Goal: Task Accomplishment & Management: Use online tool/utility

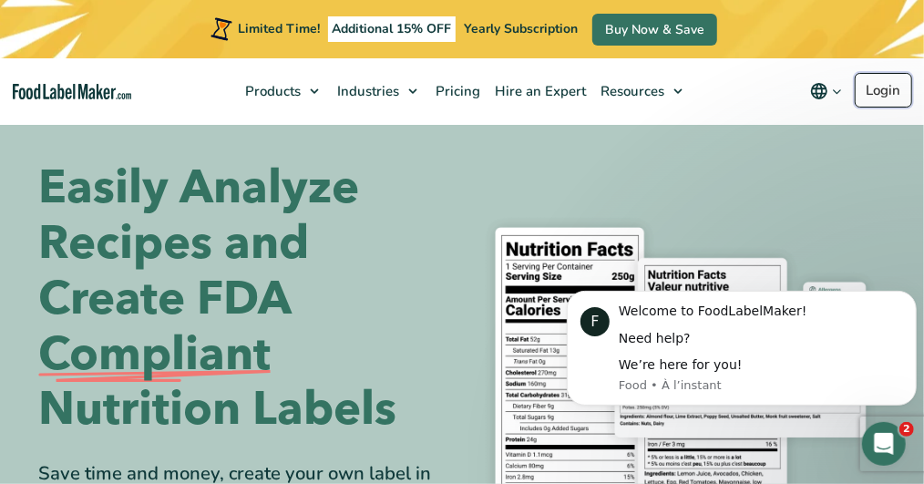
click at [871, 89] on link "Login" at bounding box center [883, 90] width 57 height 35
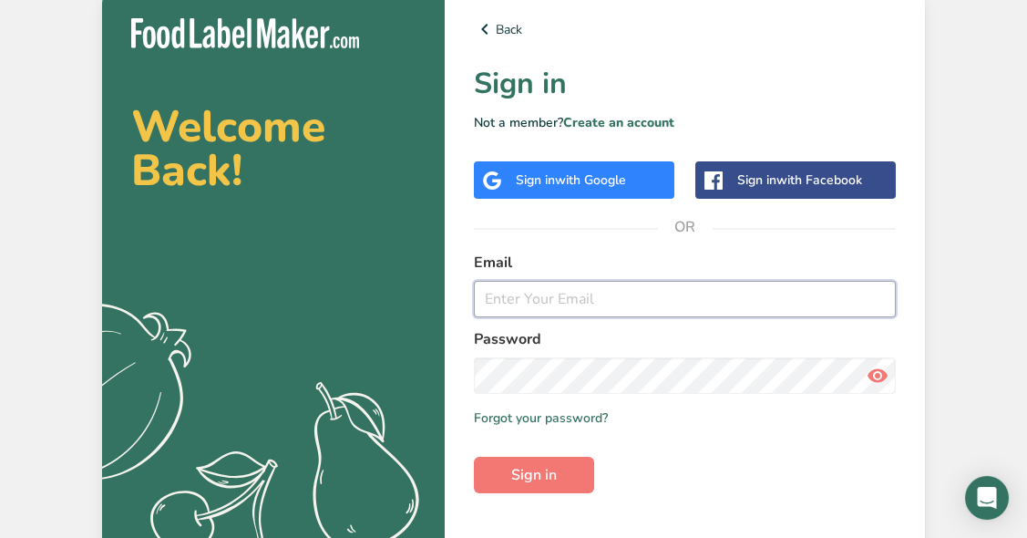
click at [558, 302] on input "email" at bounding box center [685, 299] width 422 height 36
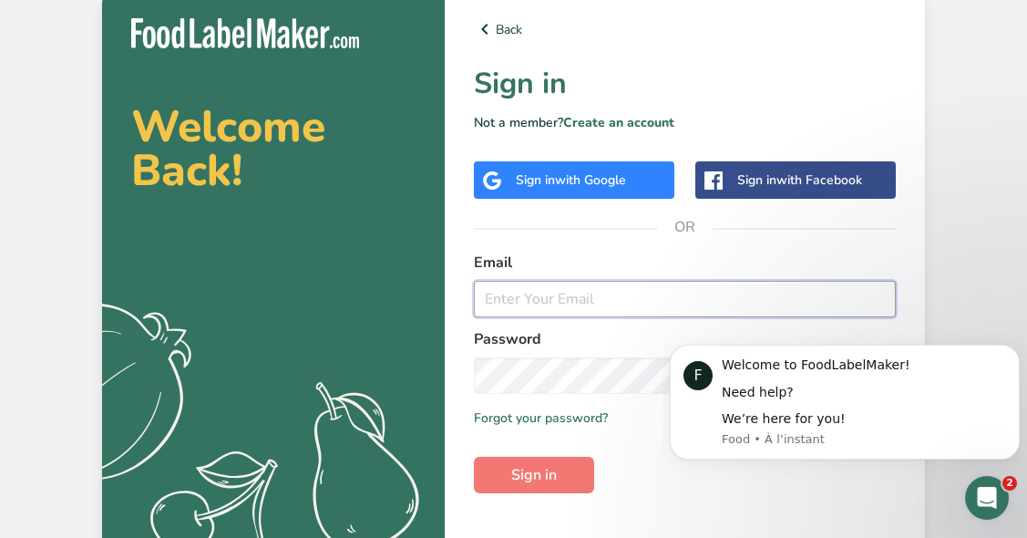
type input "gabriel@myloetrombo.com"
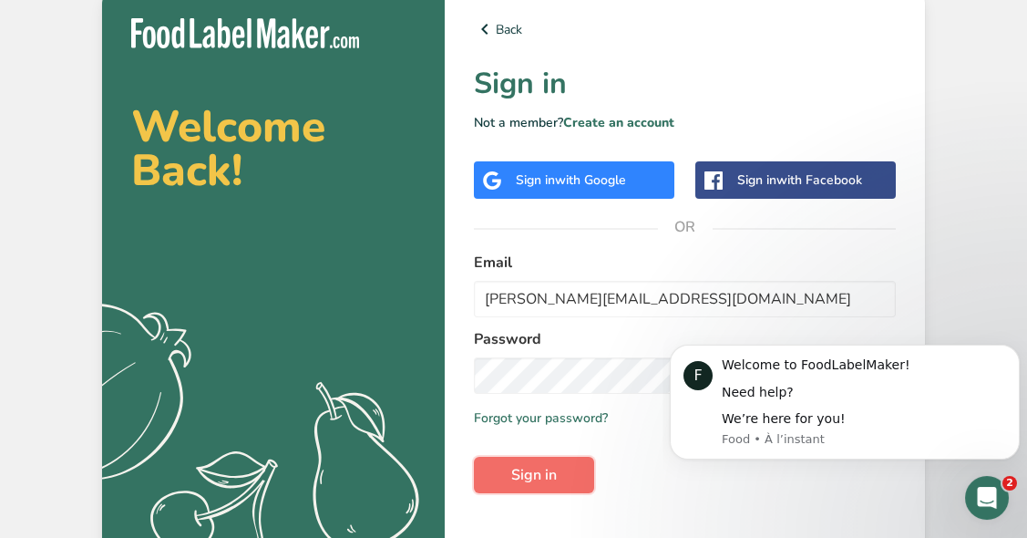
click at [572, 466] on button "Sign in" at bounding box center [534, 475] width 120 height 36
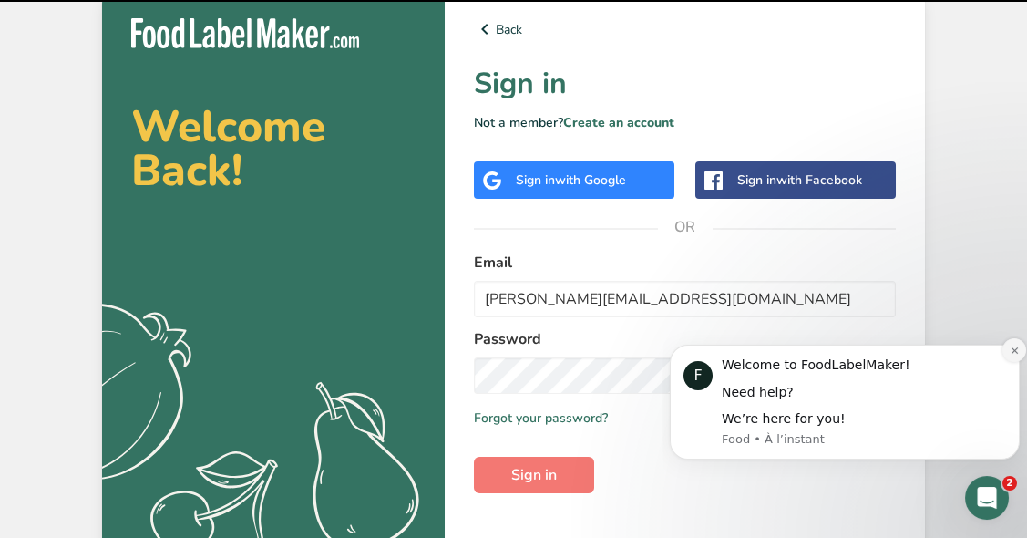
click at [1010, 352] on icon "Dismiss notification" at bounding box center [1015, 350] width 10 height 10
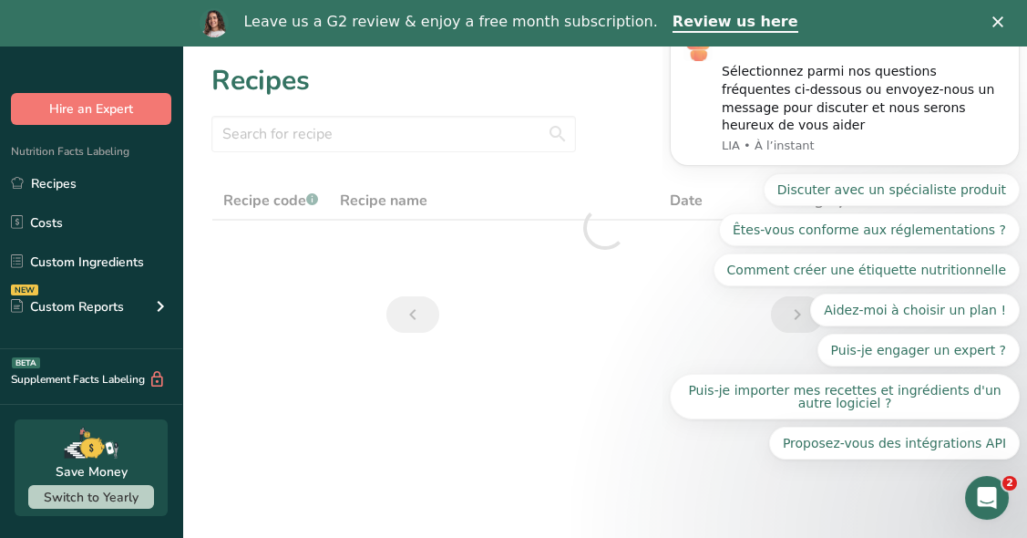
click at [1003, 22] on polygon "Fermer" at bounding box center [997, 21] width 11 height 11
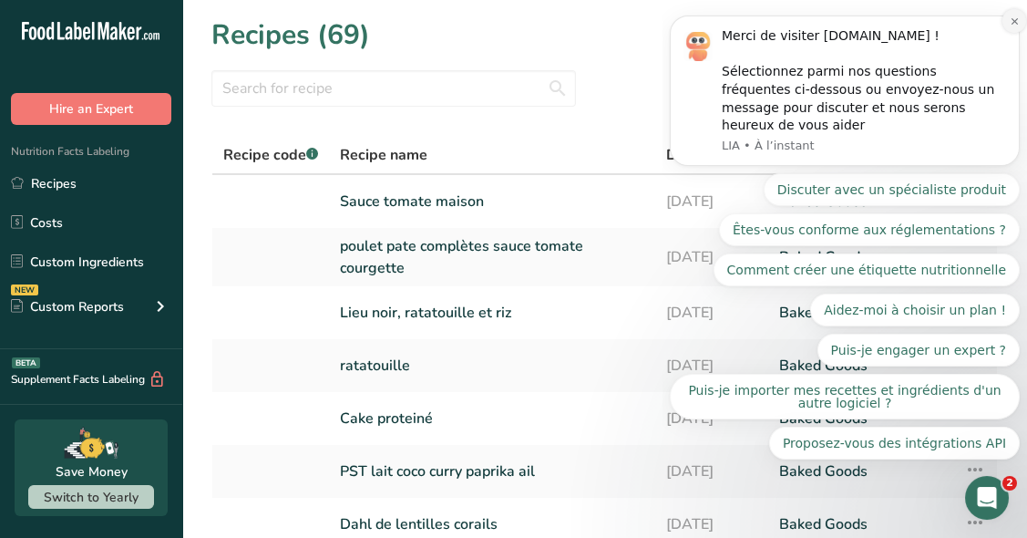
click at [1007, 33] on button "Dismiss notification" at bounding box center [1014, 21] width 24 height 24
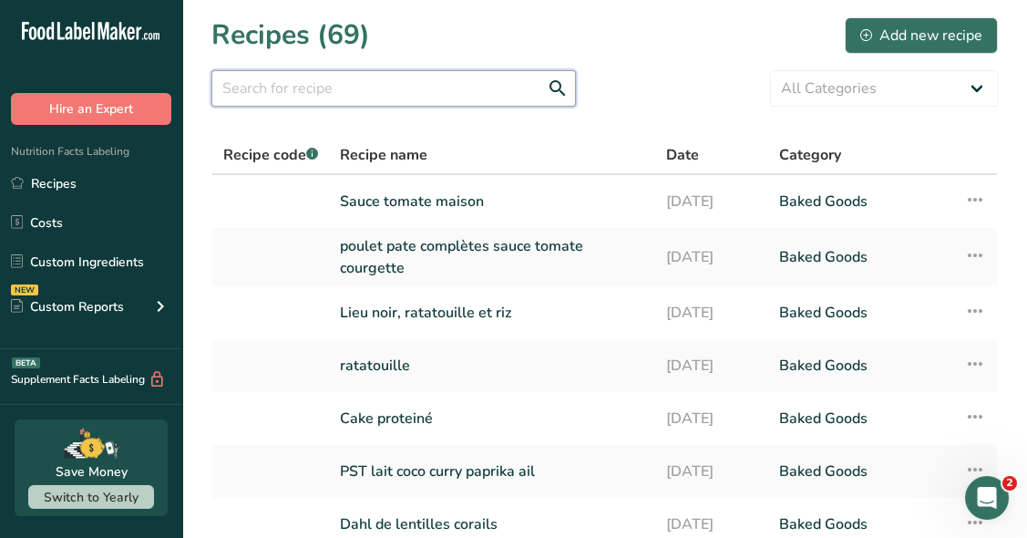
click at [348, 89] on input "text" at bounding box center [393, 88] width 365 height 36
type input "lieu"
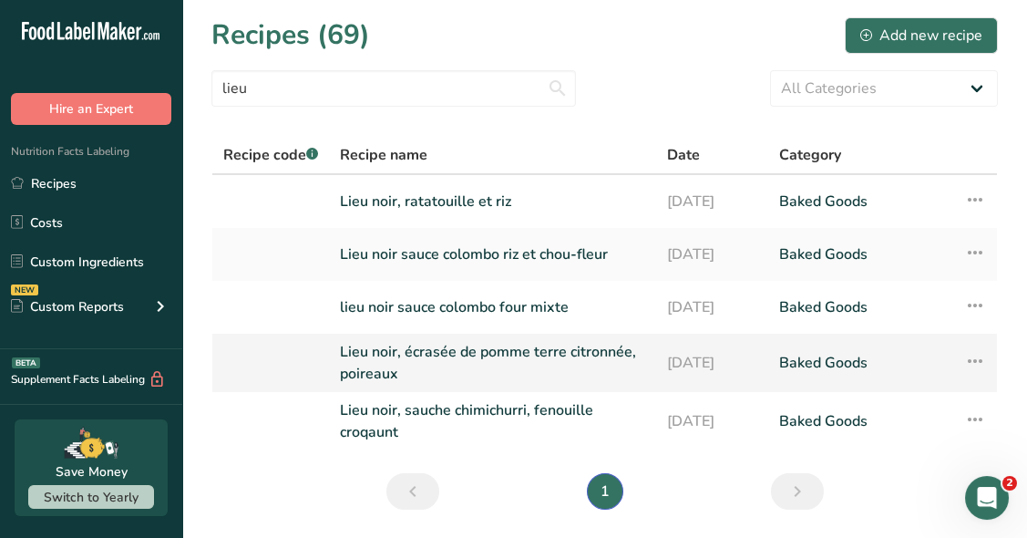
click at [550, 365] on link "Lieu noir, écrasée de pomme terre citronnée, poireaux" at bounding box center [492, 363] width 305 height 44
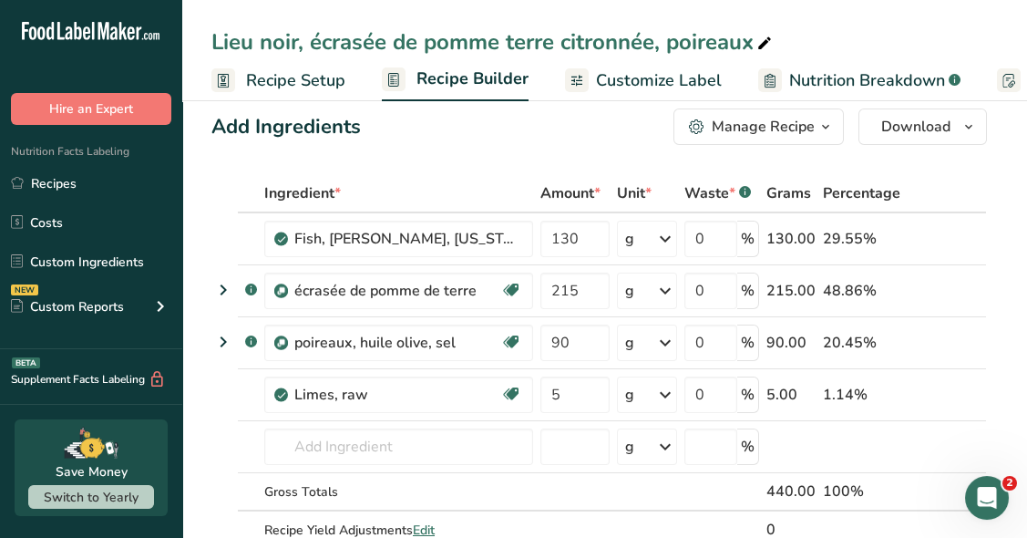
scroll to position [27, 0]
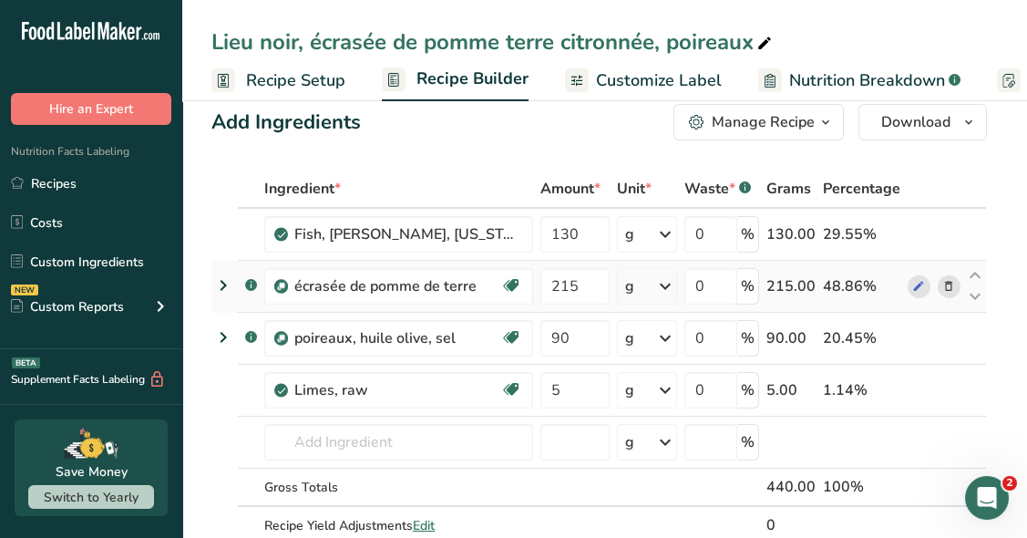
click at [221, 283] on icon at bounding box center [223, 285] width 22 height 33
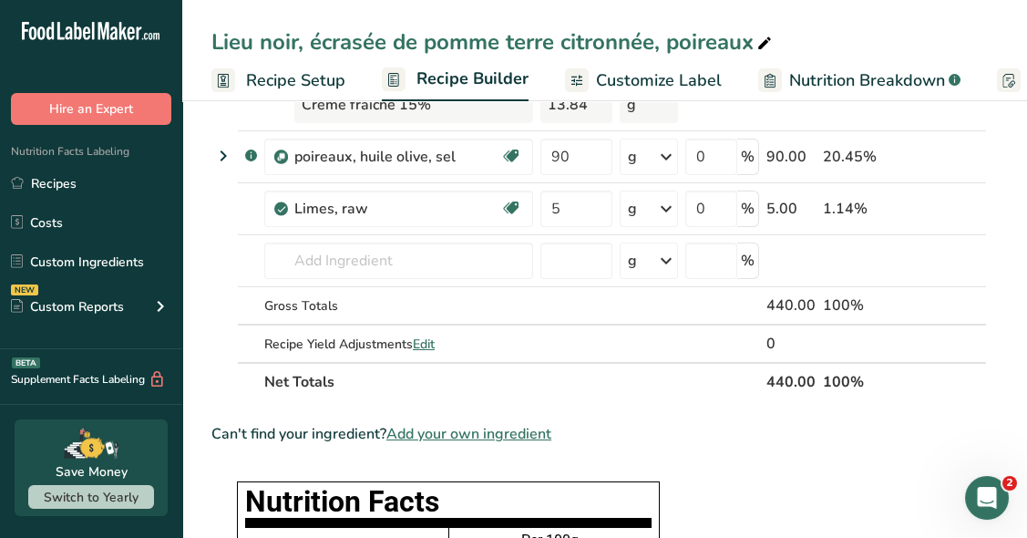
scroll to position [470, 0]
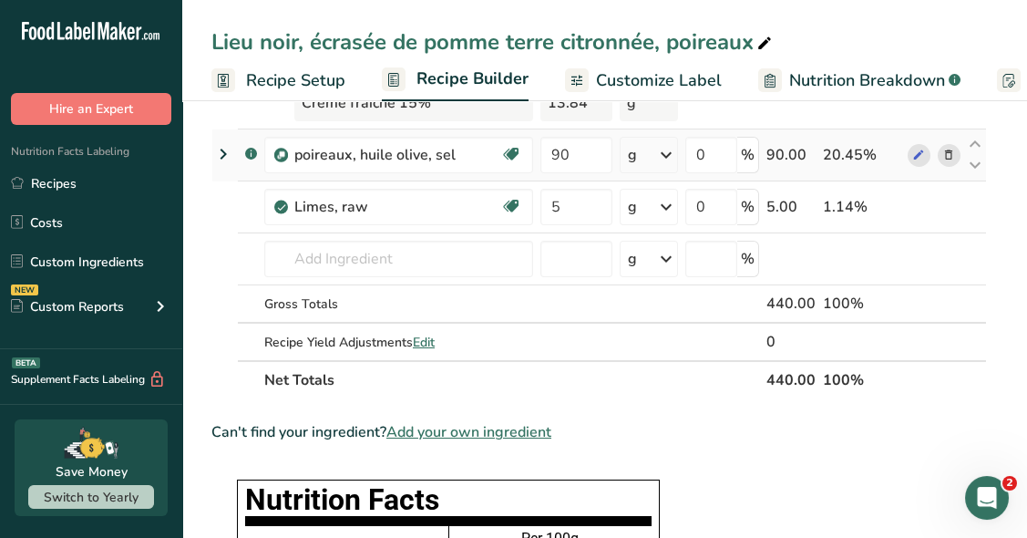
click at [220, 154] on icon at bounding box center [223, 154] width 22 height 33
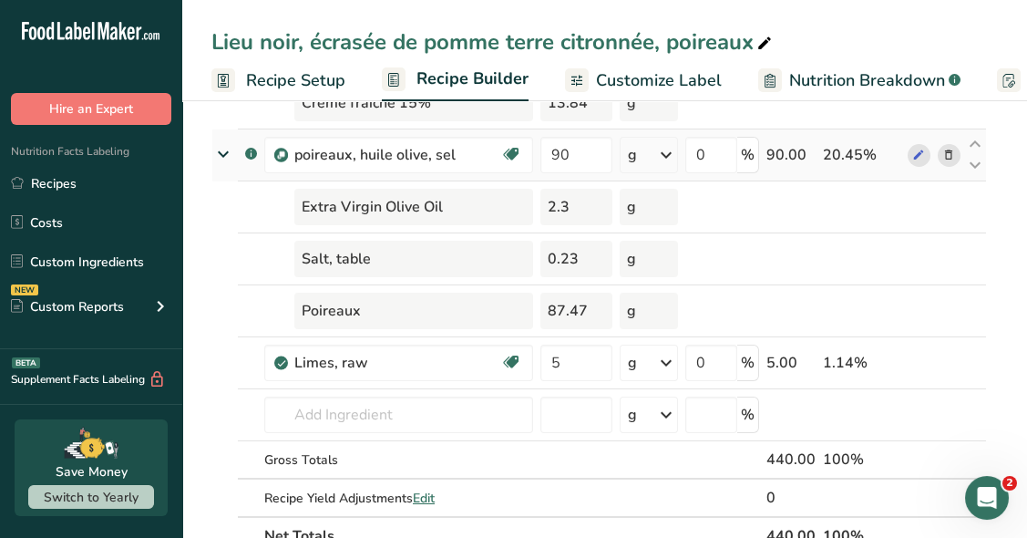
click at [220, 154] on icon at bounding box center [223, 154] width 33 height 22
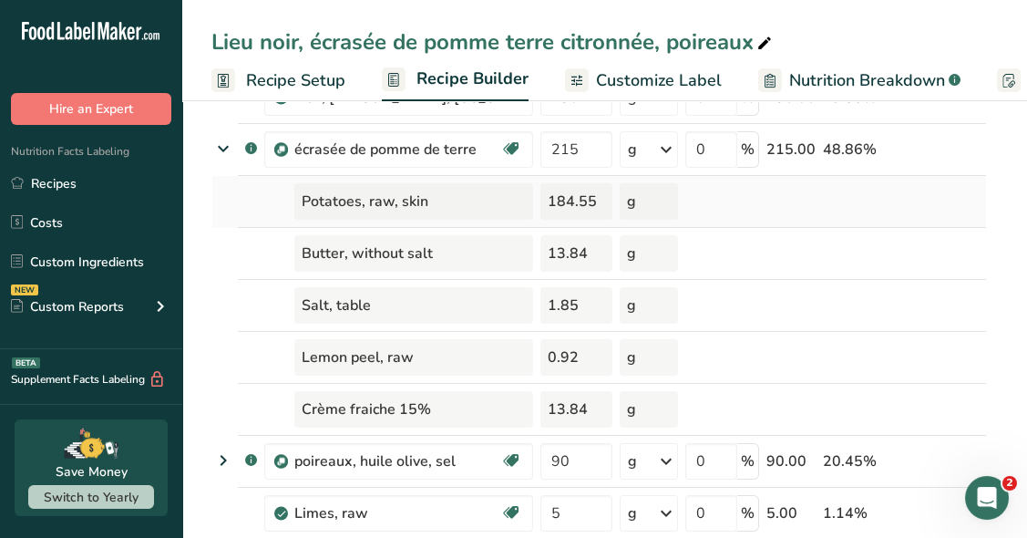
scroll to position [186, 0]
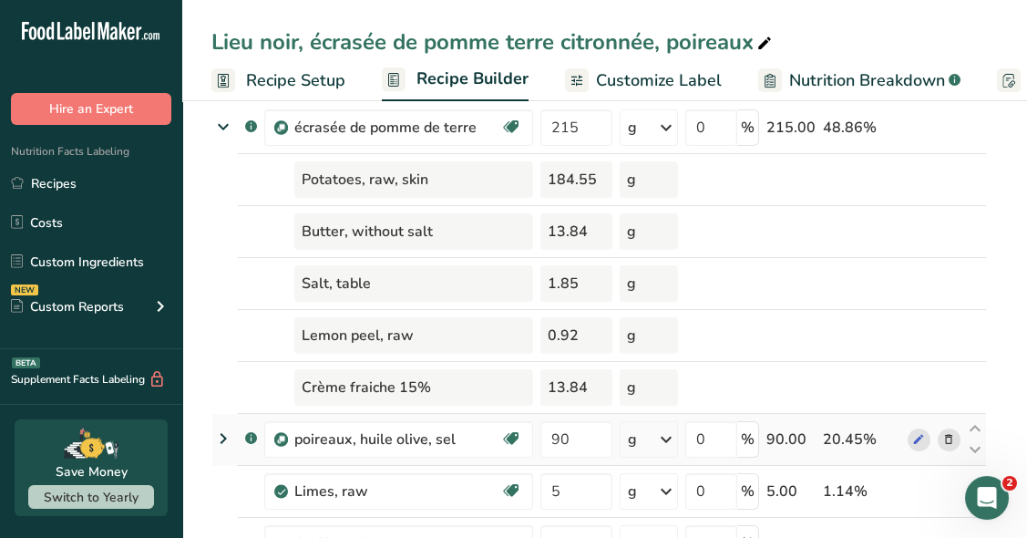
click at [224, 436] on icon at bounding box center [223, 438] width 22 height 33
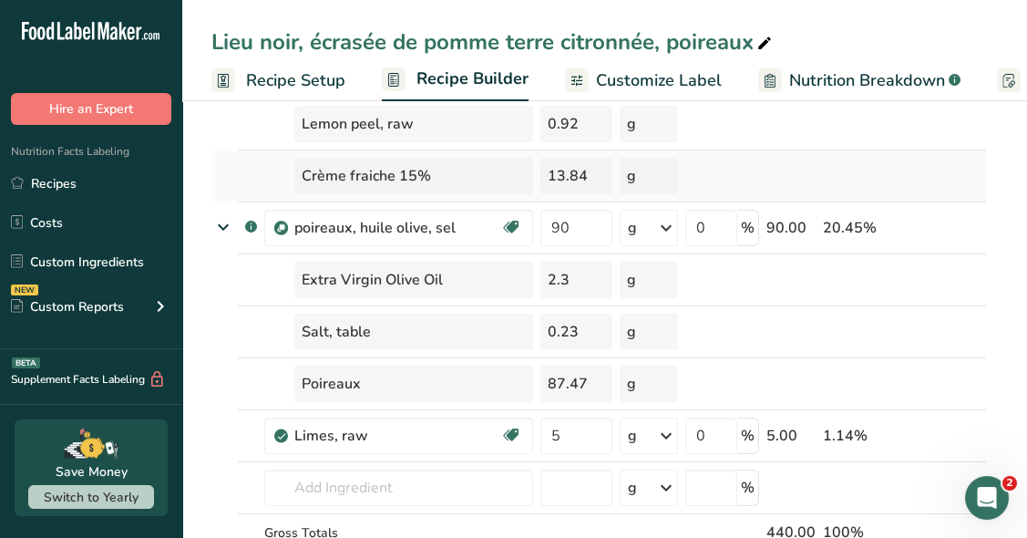
scroll to position [399, 0]
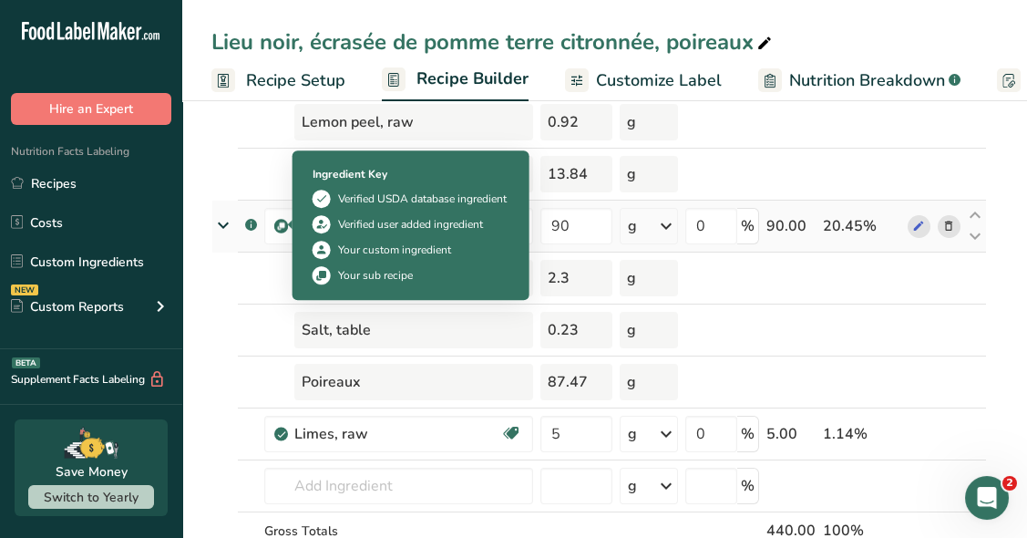
click at [277, 226] on img at bounding box center [281, 227] width 14 height 14
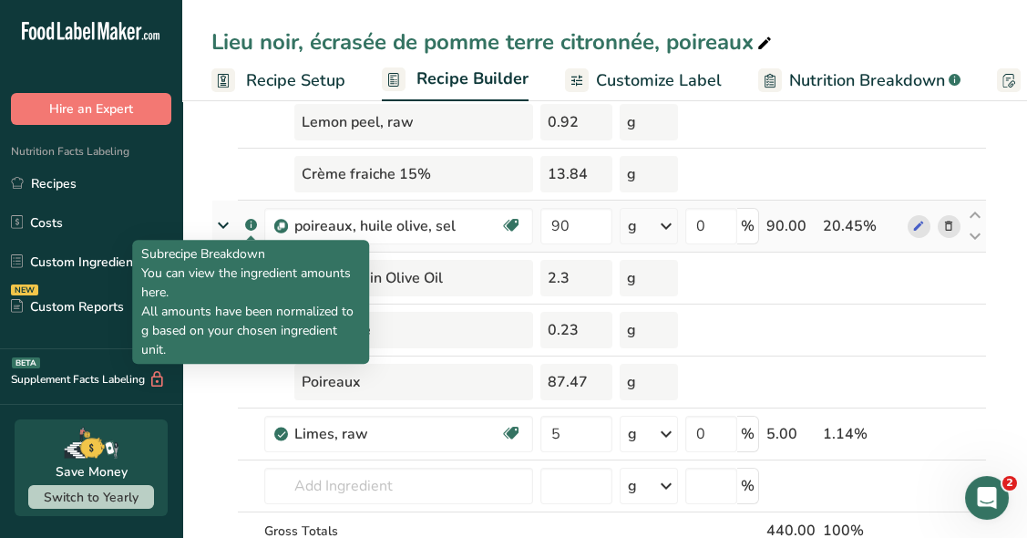
click at [253, 222] on rect at bounding box center [251, 225] width 12 height 12
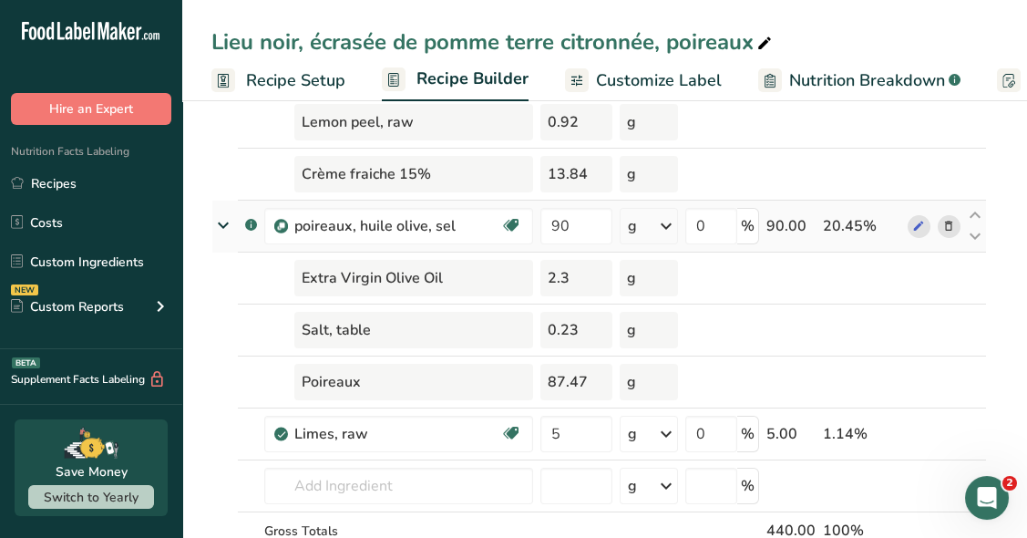
click at [253, 222] on rect at bounding box center [251, 225] width 12 height 12
click at [257, 170] on td at bounding box center [249, 175] width 23 height 52
click at [226, 222] on icon at bounding box center [223, 225] width 33 height 22
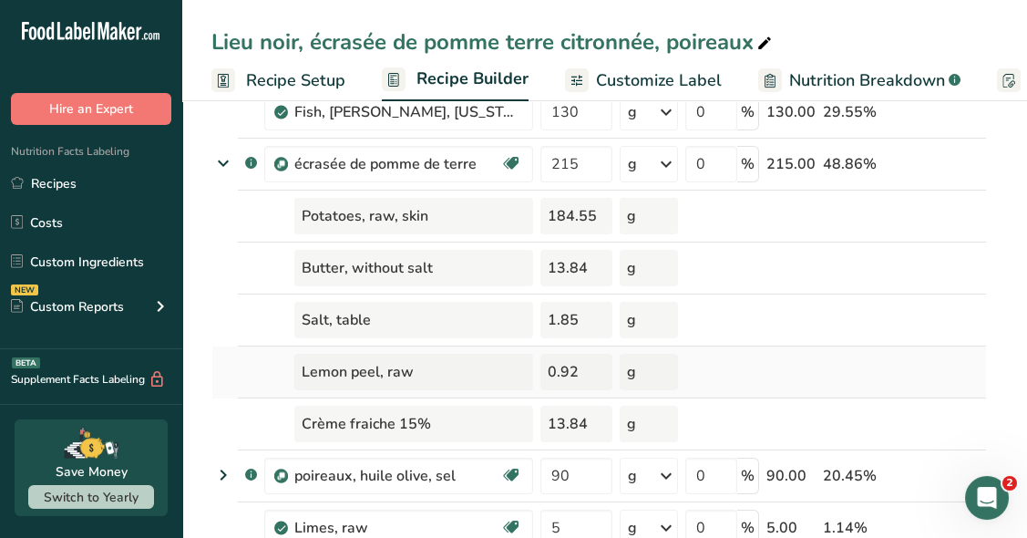
scroll to position [149, 0]
click at [228, 169] on icon at bounding box center [223, 164] width 33 height 22
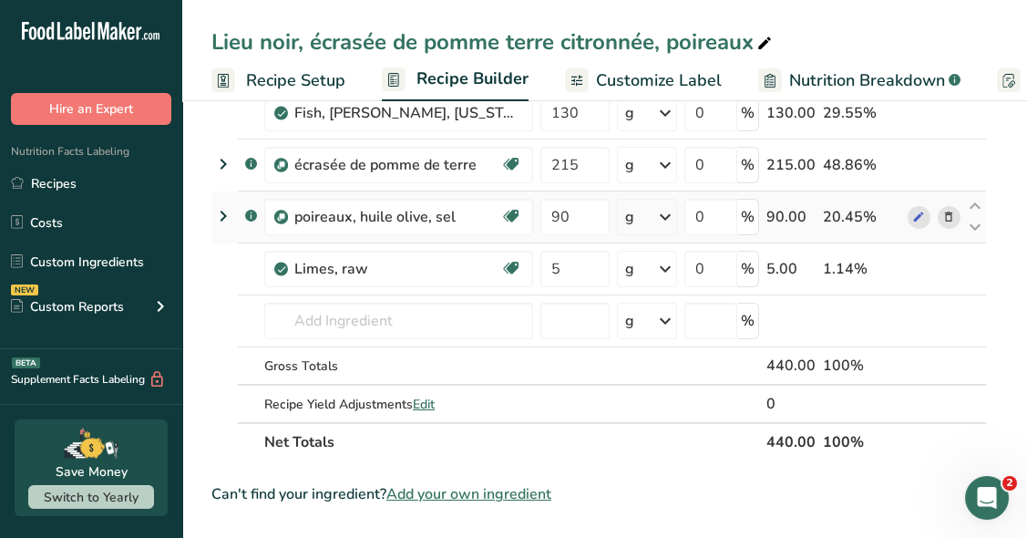
click at [221, 213] on icon at bounding box center [223, 216] width 22 height 33
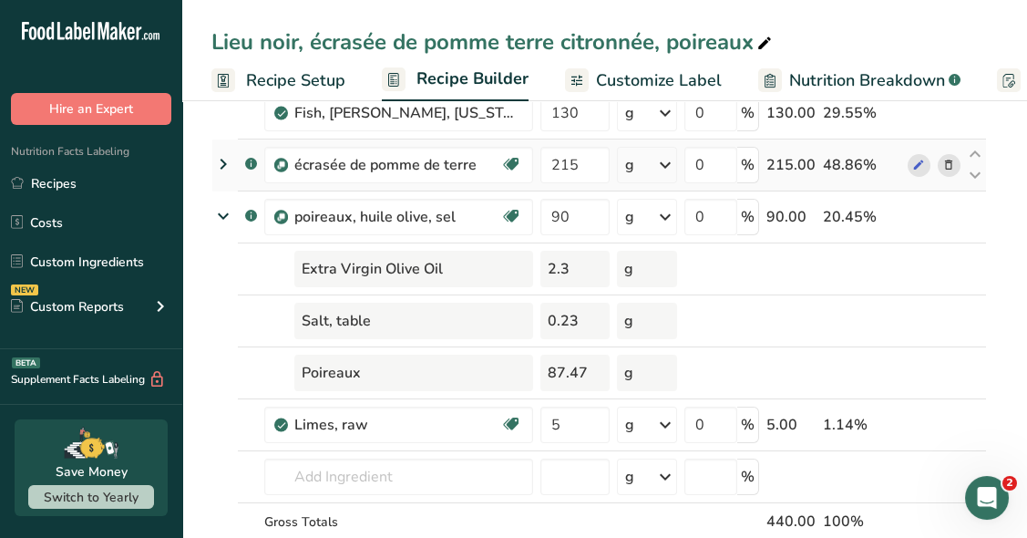
click at [221, 165] on icon at bounding box center [223, 164] width 22 height 33
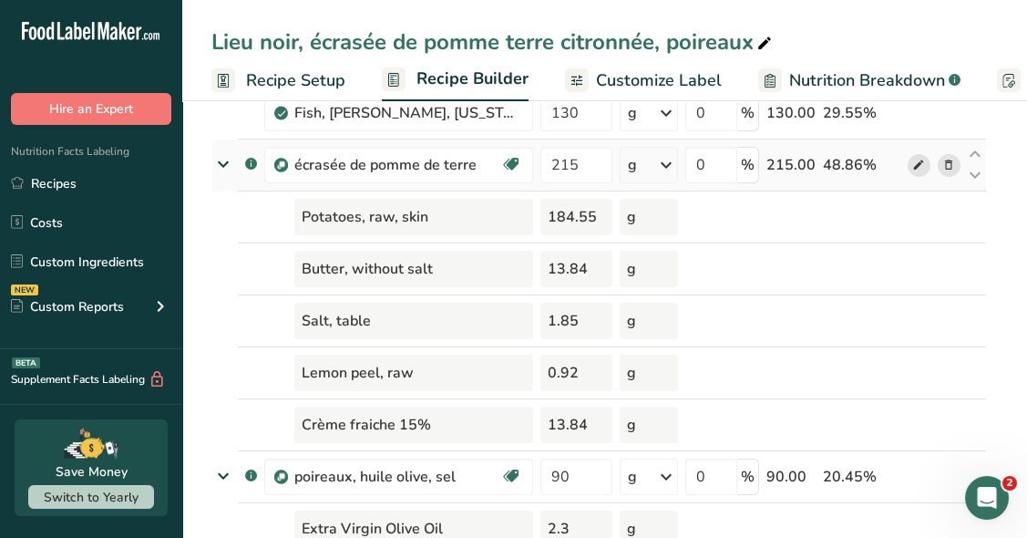
click at [929, 170] on span at bounding box center [919, 165] width 22 height 22
